Goal: Information Seeking & Learning: Learn about a topic

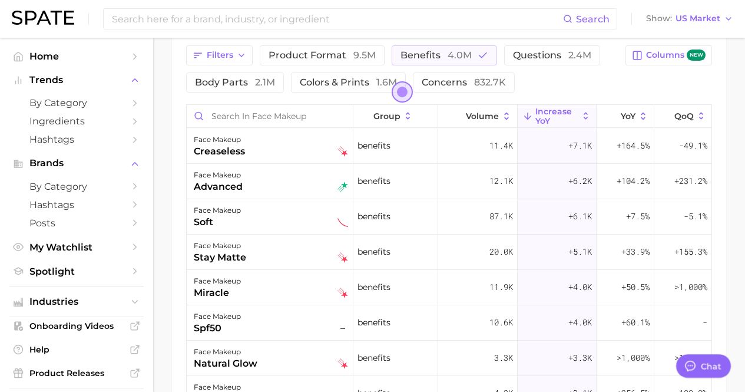
scroll to position [360, 0]
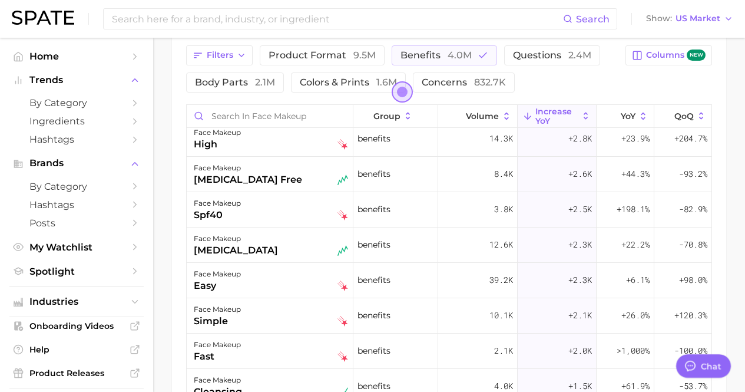
drag, startPoint x: 0, startPoint y: 0, endPoint x: 48, endPoint y: 14, distance: 49.7
click at [48, 14] on img at bounding box center [43, 18] width 62 height 14
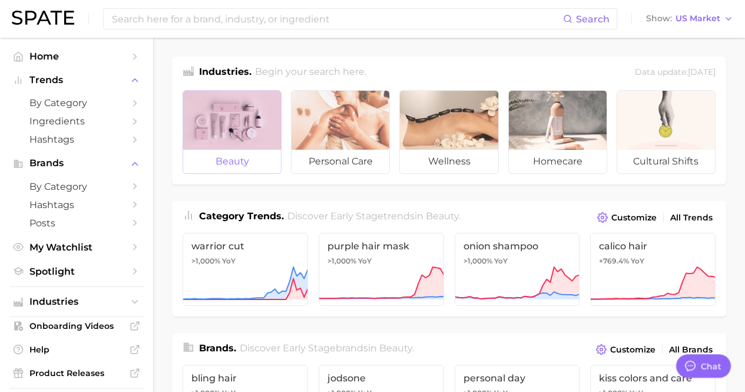
click at [236, 131] on div at bounding box center [232, 120] width 98 height 59
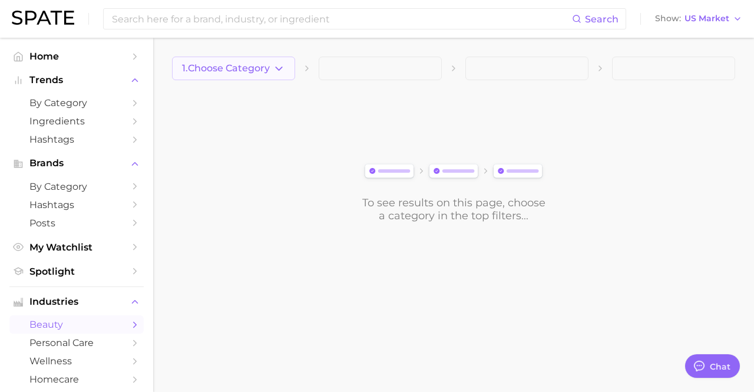
click at [268, 76] on button "1. Choose Category" at bounding box center [233, 69] width 123 height 24
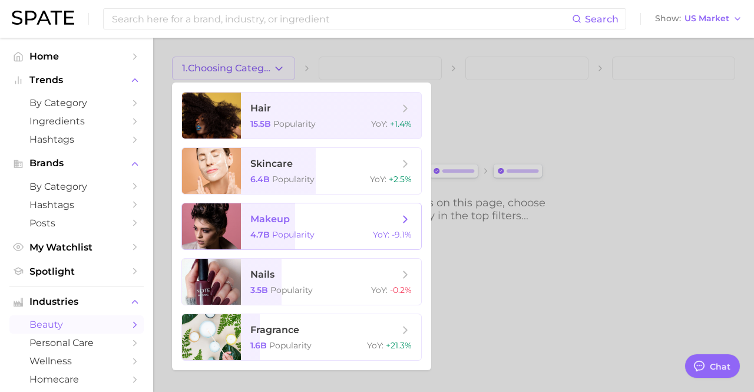
click at [298, 240] on span "makeup 4.7b Popularity YoY : -9.1%" at bounding box center [331, 226] width 180 height 46
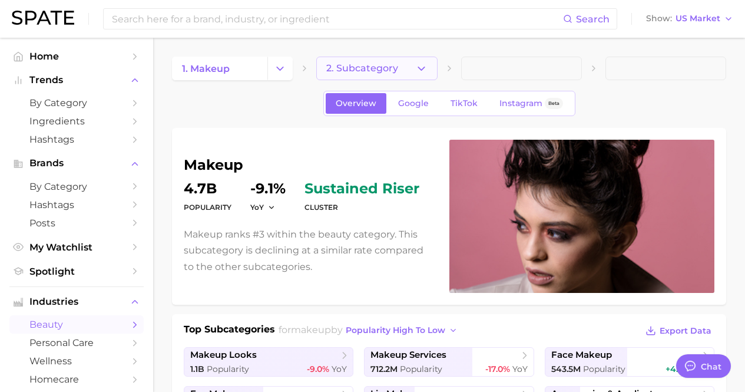
click at [397, 67] on button "2. Subcategory" at bounding box center [376, 69] width 121 height 24
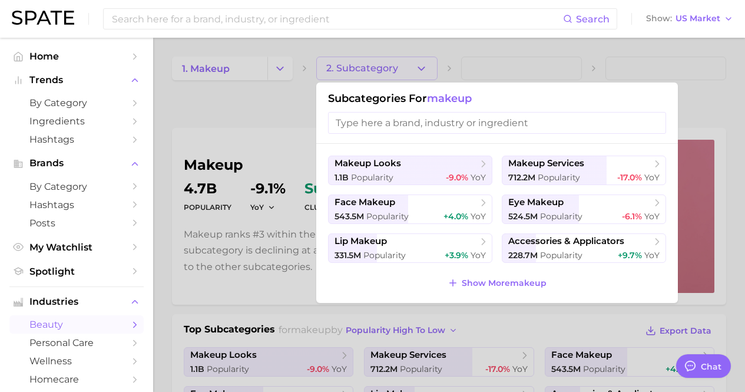
click at [267, 131] on div at bounding box center [372, 196] width 745 height 392
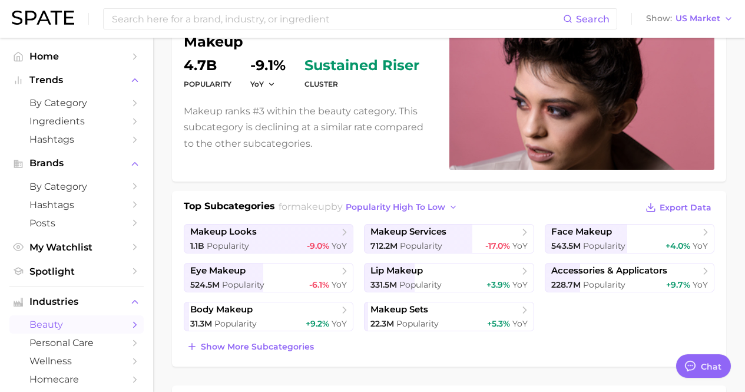
scroll to position [124, 0]
click at [616, 234] on span "face makeup" at bounding box center [625, 231] width 148 height 12
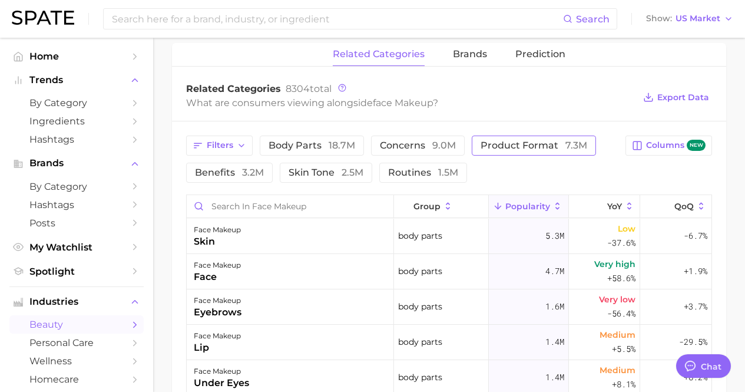
scroll to position [454, 0]
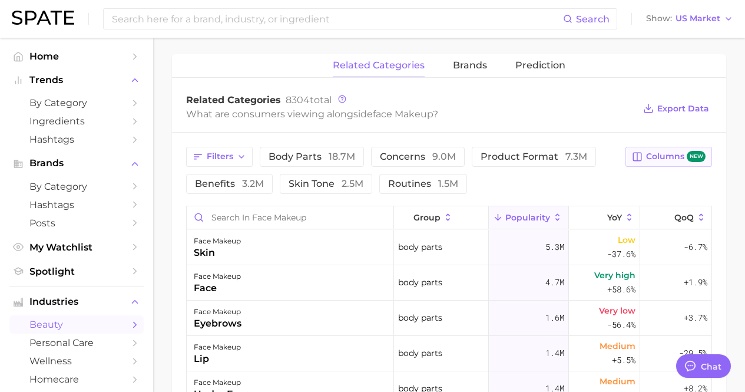
click at [656, 160] on span "Columns new" at bounding box center [675, 156] width 59 height 11
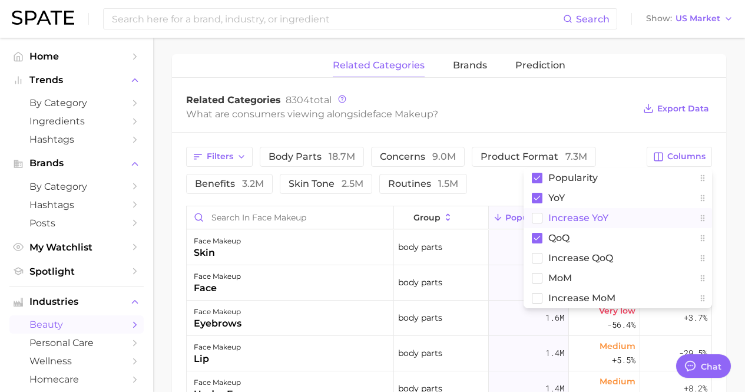
click at [536, 221] on rect at bounding box center [537, 218] width 10 height 10
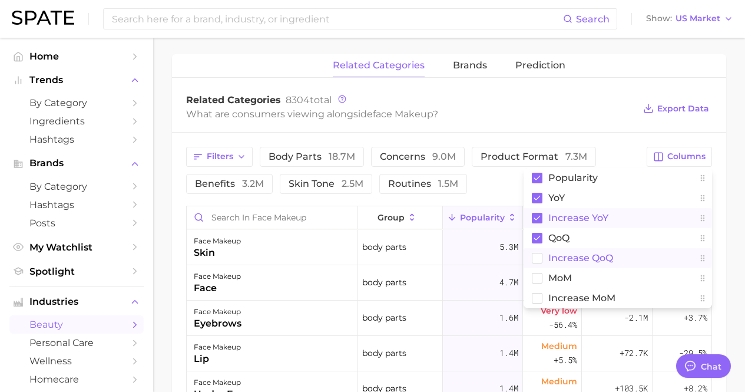
click at [535, 260] on rect at bounding box center [537, 258] width 10 height 10
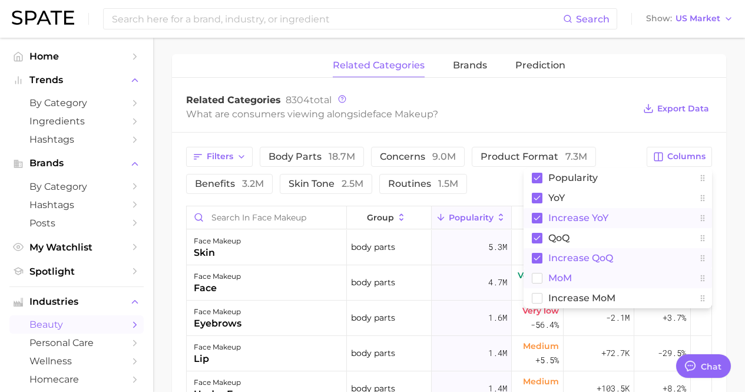
click at [536, 273] on rect at bounding box center [537, 278] width 10 height 10
click at [537, 298] on rect at bounding box center [537, 298] width 10 height 10
click at [631, 108] on div "What are consumers viewing alongside face makeup ?" at bounding box center [410, 114] width 448 height 16
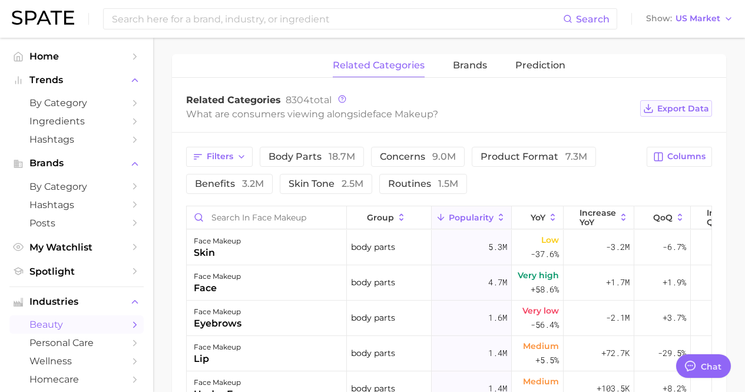
click at [665, 108] on span "Export Data" at bounding box center [683, 109] width 52 height 10
click at [679, 107] on span "Export Data" at bounding box center [683, 109] width 52 height 10
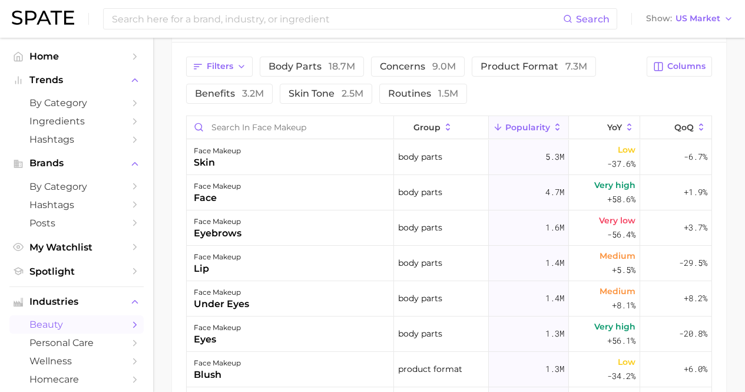
scroll to position [530, 0]
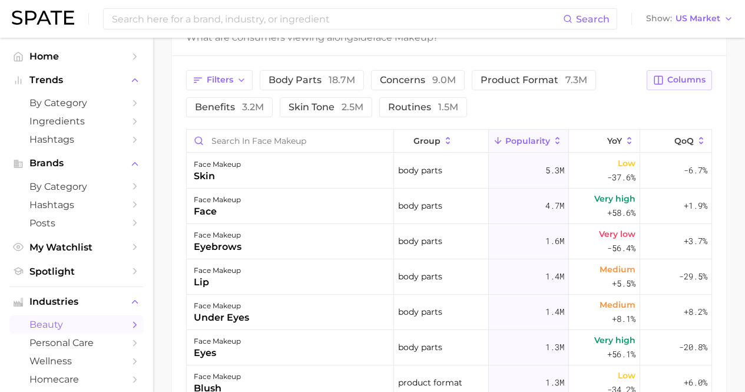
click at [660, 78] on icon "button" at bounding box center [658, 80] width 11 height 11
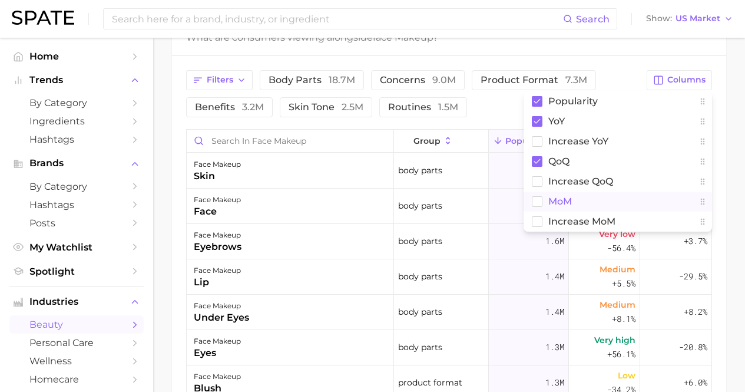
click at [573, 202] on button "MoM" at bounding box center [617, 201] width 188 height 20
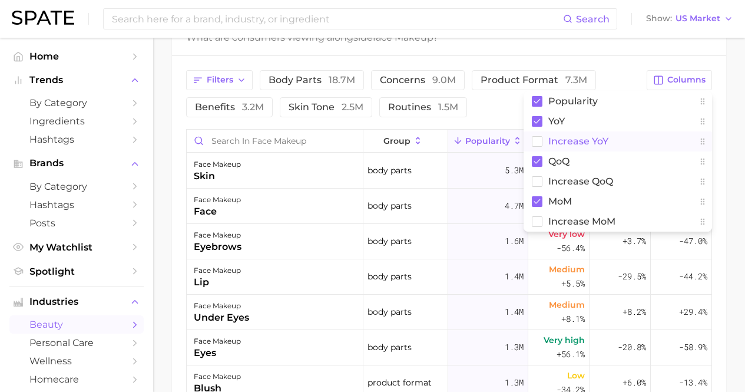
click at [584, 141] on span "Increase YoY" at bounding box center [578, 141] width 60 height 10
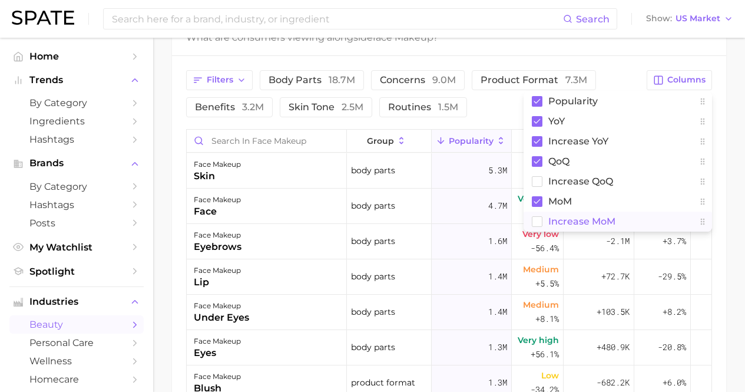
click at [569, 223] on span "Increase MoM" at bounding box center [581, 221] width 67 height 10
click at [538, 162] on rect at bounding box center [537, 161] width 11 height 11
click at [529, 60] on div "Filters body parts 18.7m concerns 9.0m product format 7.3m benefits 3.2m skin t…" at bounding box center [449, 295] width 554 height 479
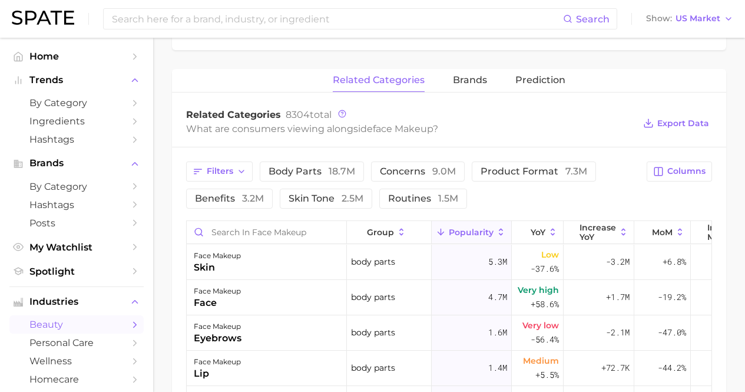
scroll to position [437, 0]
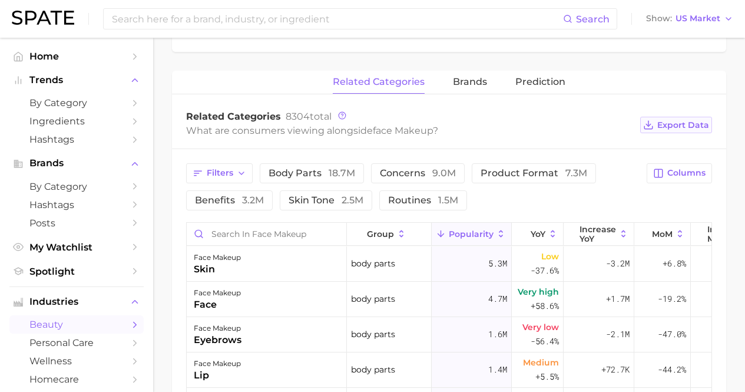
click at [691, 118] on button "Export Data" at bounding box center [676, 125] width 72 height 16
click at [480, 88] on button "brands" at bounding box center [470, 82] width 34 height 23
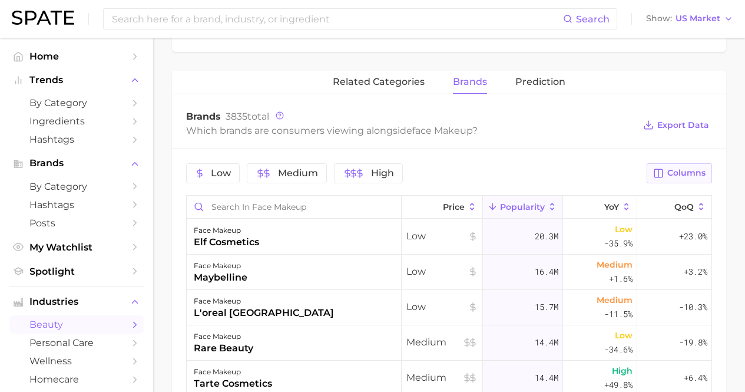
click at [686, 176] on span "Columns" at bounding box center [686, 173] width 38 height 10
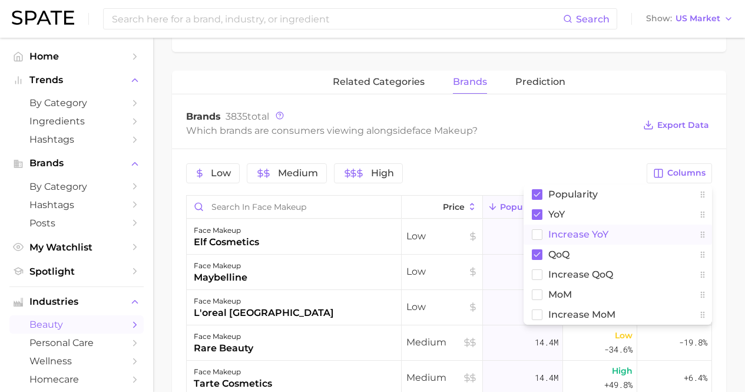
click at [550, 233] on span "Increase YoY" at bounding box center [578, 234] width 60 height 10
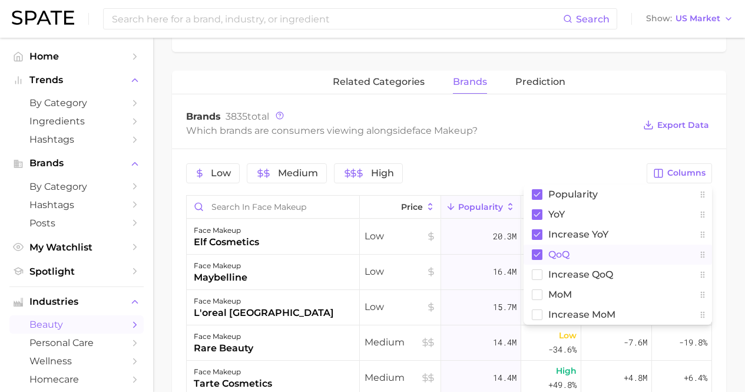
click at [548, 255] on span "QoQ" at bounding box center [558, 254] width 21 height 10
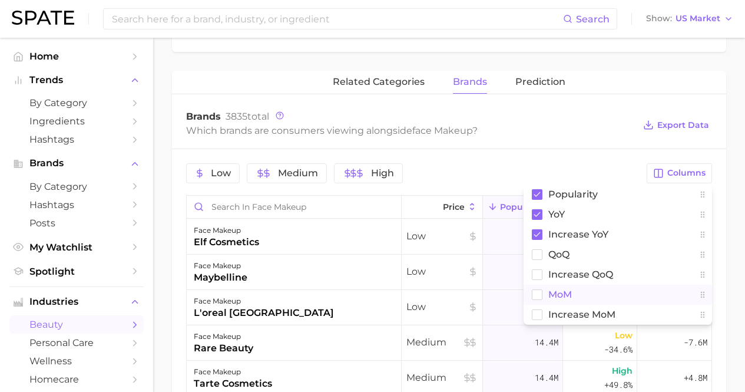
click at [542, 298] on button "MoM" at bounding box center [617, 294] width 188 height 20
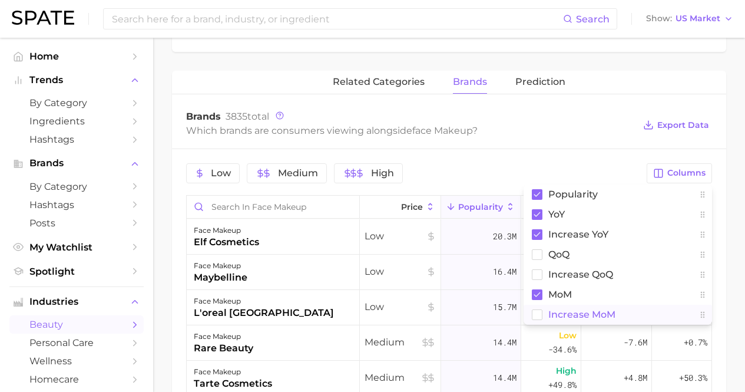
click at [540, 312] on rect at bounding box center [537, 314] width 10 height 10
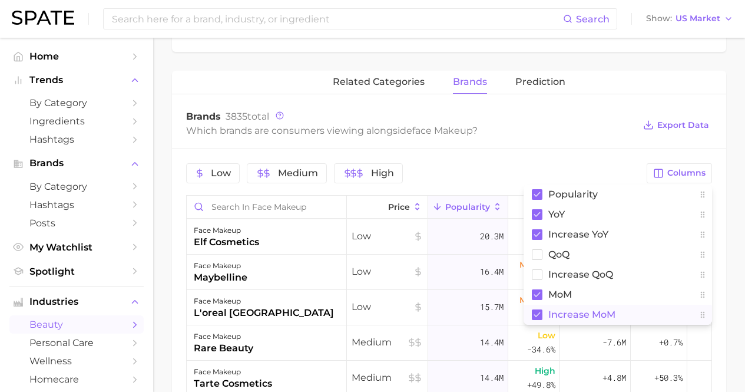
click at [615, 136] on div "Which brands are consumers viewing alongside face makeup ?" at bounding box center [410, 130] width 448 height 16
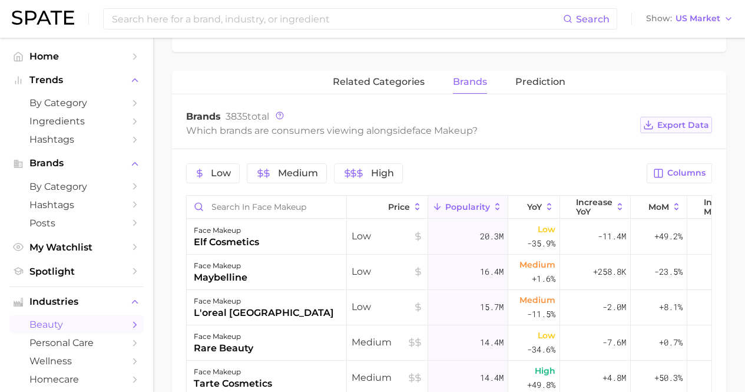
click at [682, 122] on span "Export Data" at bounding box center [683, 125] width 52 height 10
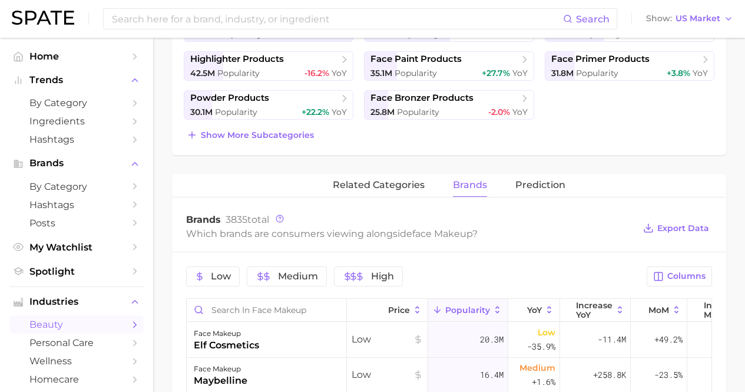
scroll to position [337, 0]
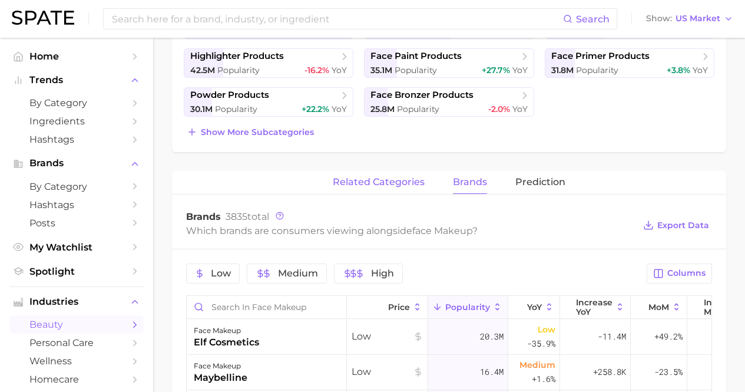
click at [398, 182] on span "related categories" at bounding box center [379, 182] width 92 height 11
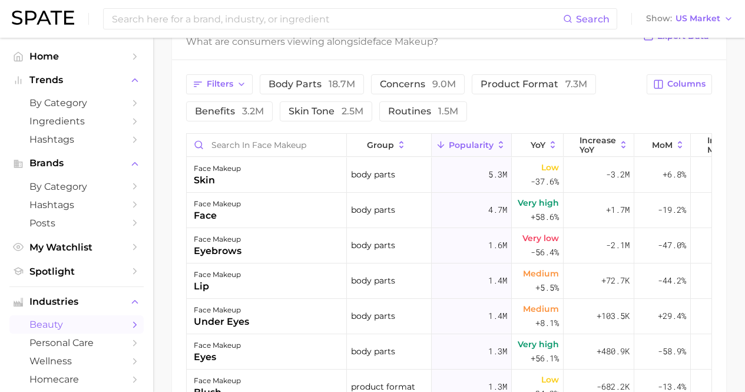
scroll to position [527, 0]
click at [593, 154] on button "Increase YoY" at bounding box center [598, 144] width 71 height 23
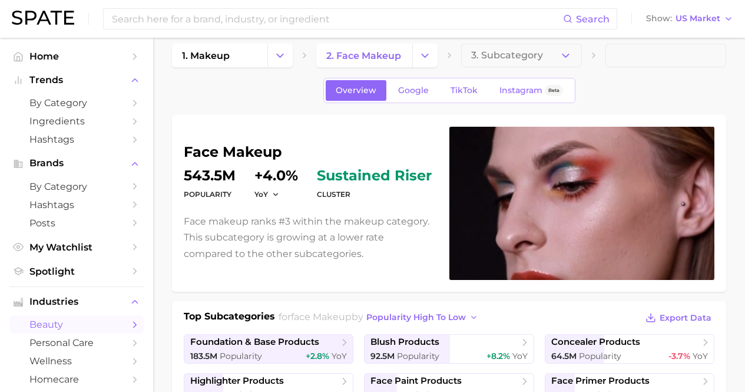
scroll to position [0, 0]
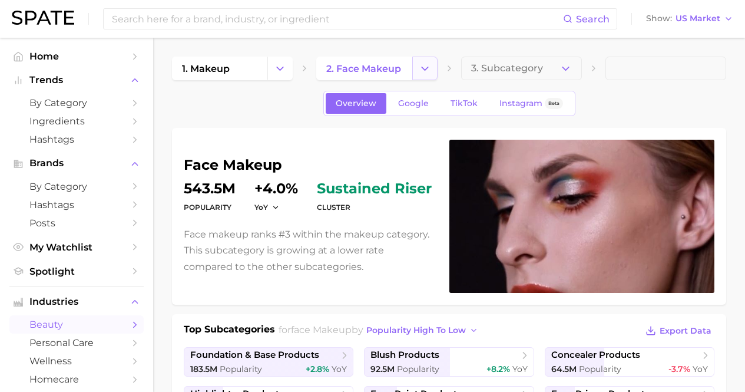
click at [414, 65] on button "Change Category" at bounding box center [424, 69] width 25 height 24
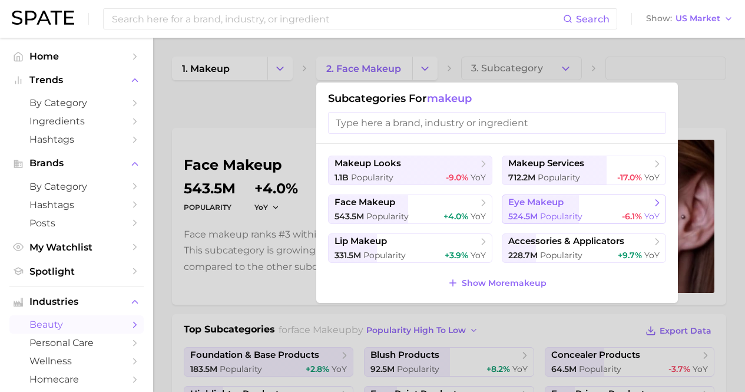
click at [561, 205] on span "eye makeup" at bounding box center [535, 202] width 55 height 11
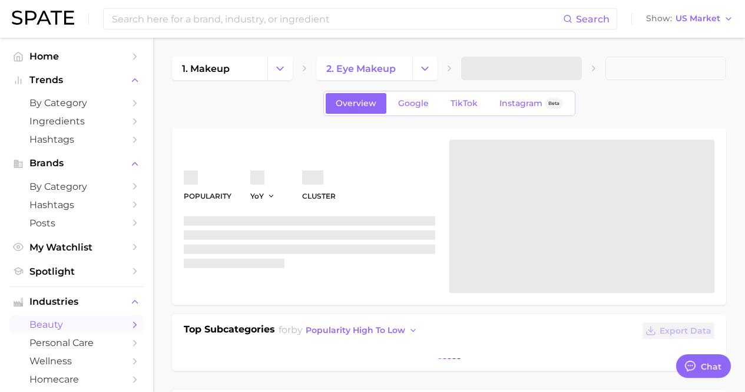
type textarea "x"
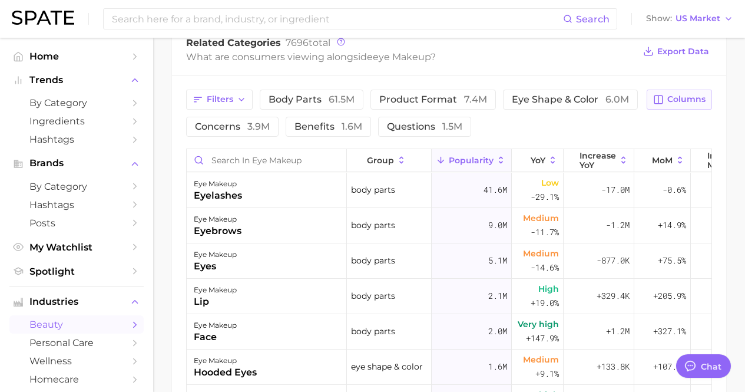
click at [666, 98] on button "Columns" at bounding box center [678, 99] width 65 height 20
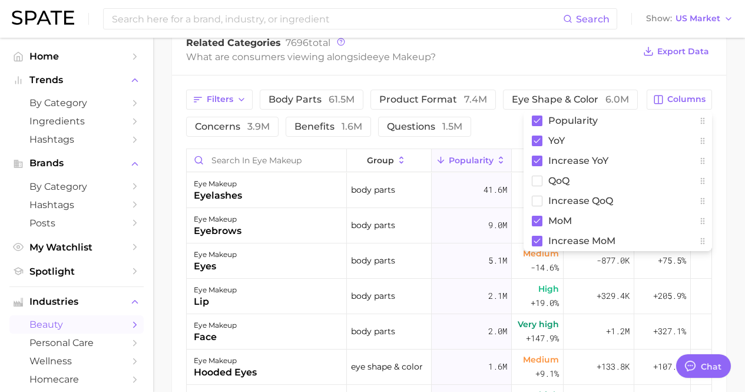
click at [483, 122] on div "Filters body parts 61.5m product format 7.4m eye shape & color 6.0m concerns 3.…" at bounding box center [412, 112] width 453 height 47
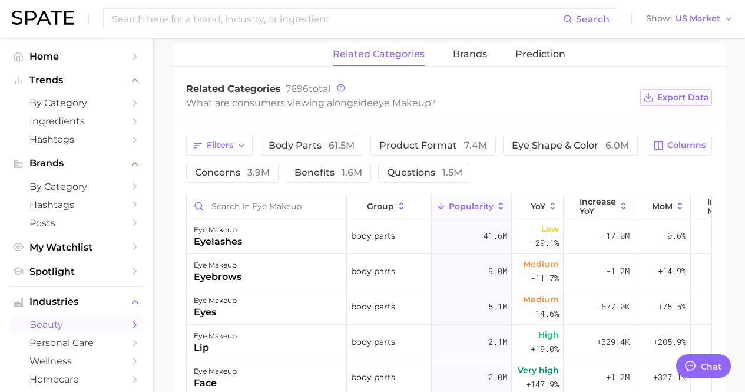
scroll to position [409, 0]
click at [663, 96] on span "Export Data" at bounding box center [683, 99] width 52 height 10
click at [459, 48] on button "brands" at bounding box center [470, 55] width 34 height 23
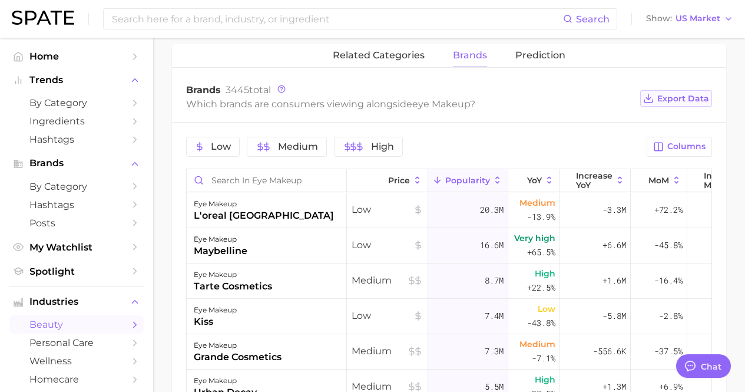
click at [672, 94] on span "Export Data" at bounding box center [683, 99] width 52 height 10
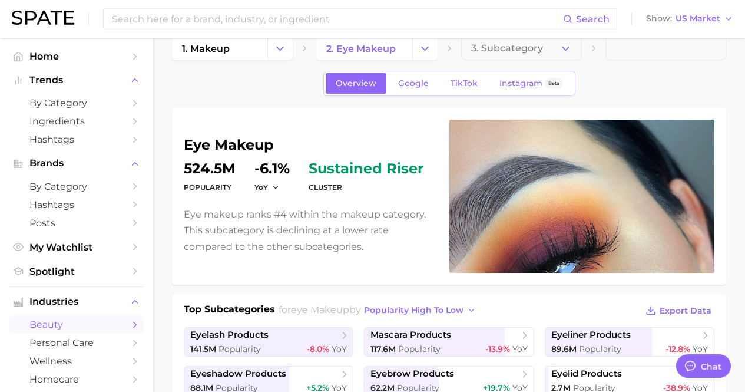
scroll to position [19, 0]
click at [431, 47] on button "Change Category" at bounding box center [424, 49] width 25 height 24
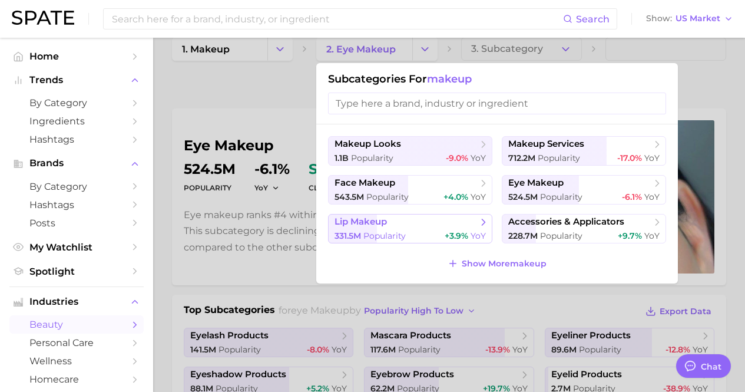
click at [440, 227] on span "lip makeup" at bounding box center [405, 222] width 143 height 12
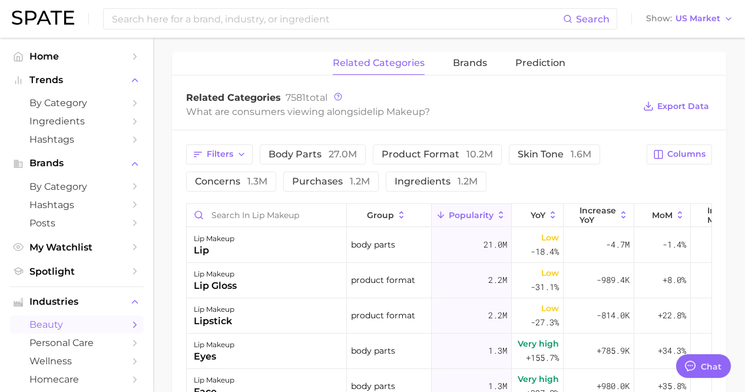
scroll to position [439, 0]
click at [663, 98] on button "Export Data" at bounding box center [676, 106] width 72 height 16
click at [486, 62] on div "related categories brands Prediction" at bounding box center [449, 64] width 554 height 24
click at [472, 64] on span "brands" at bounding box center [470, 63] width 34 height 11
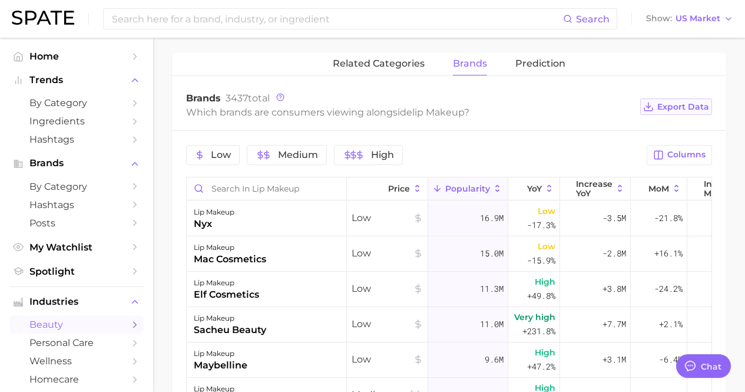
click at [690, 104] on span "Export Data" at bounding box center [683, 107] width 52 height 10
